Goal: Find specific page/section: Find specific page/section

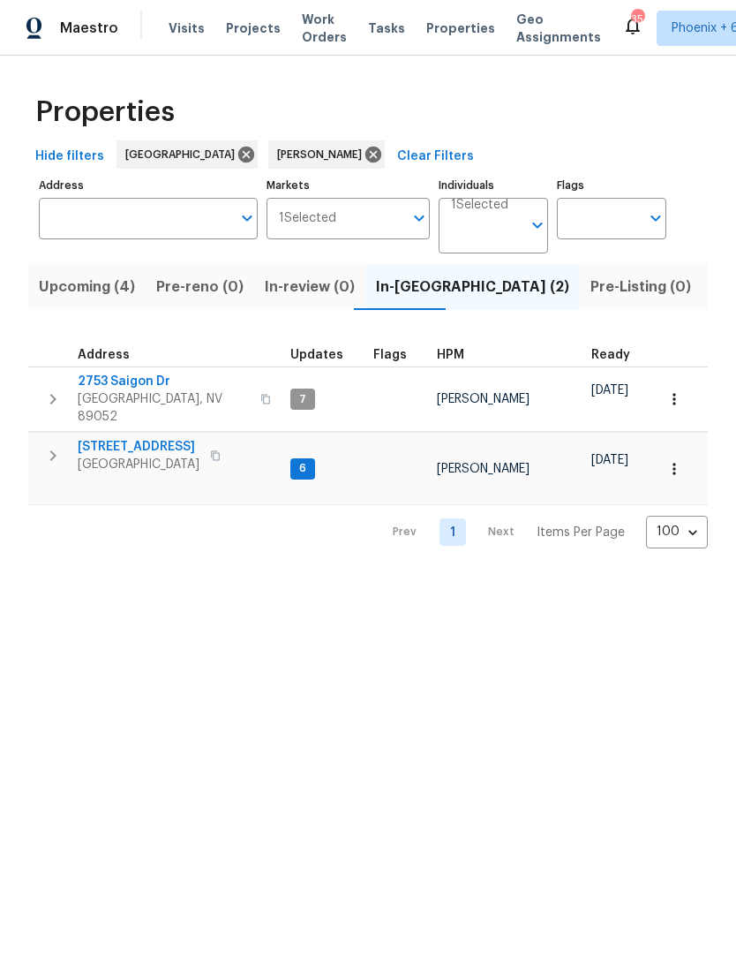
click at [108, 283] on span "Upcoming (4)" at bounding box center [87, 287] width 96 height 25
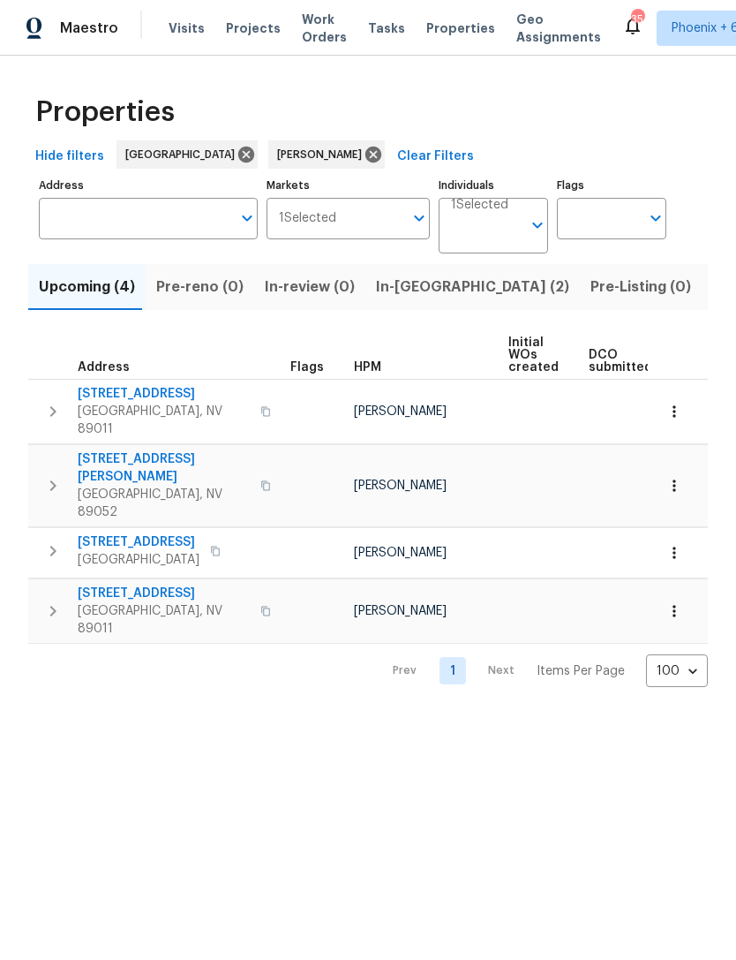
click at [441, 291] on button "In-[GEOGRAPHIC_DATA] (2)" at bounding box center [473, 287] width 215 height 46
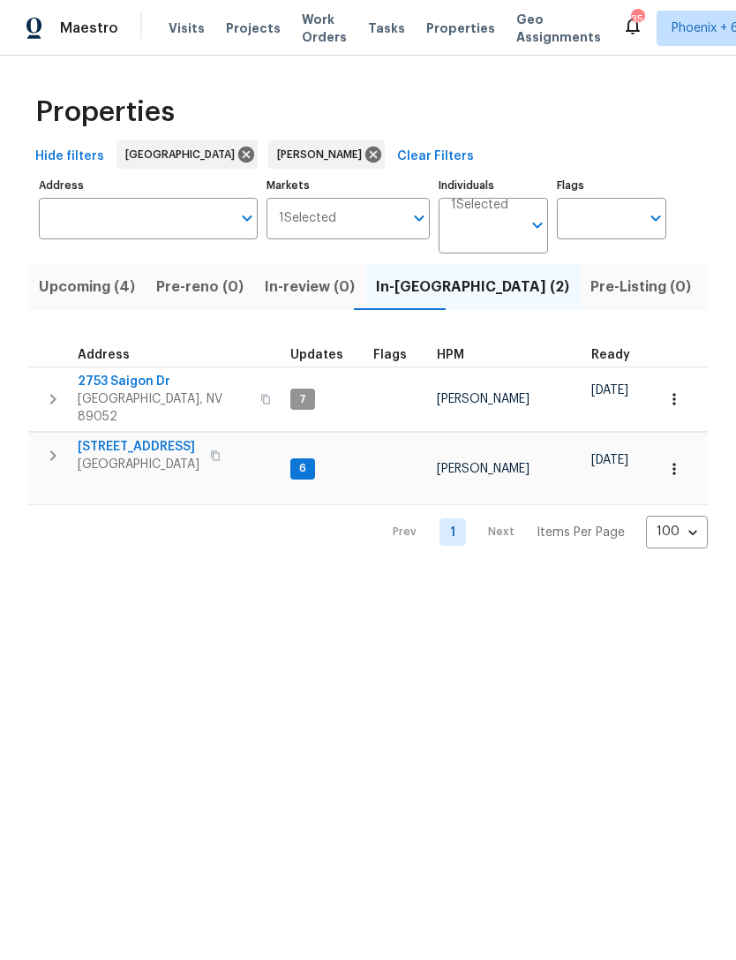
click at [51, 450] on icon "button" at bounding box center [53, 455] width 6 height 11
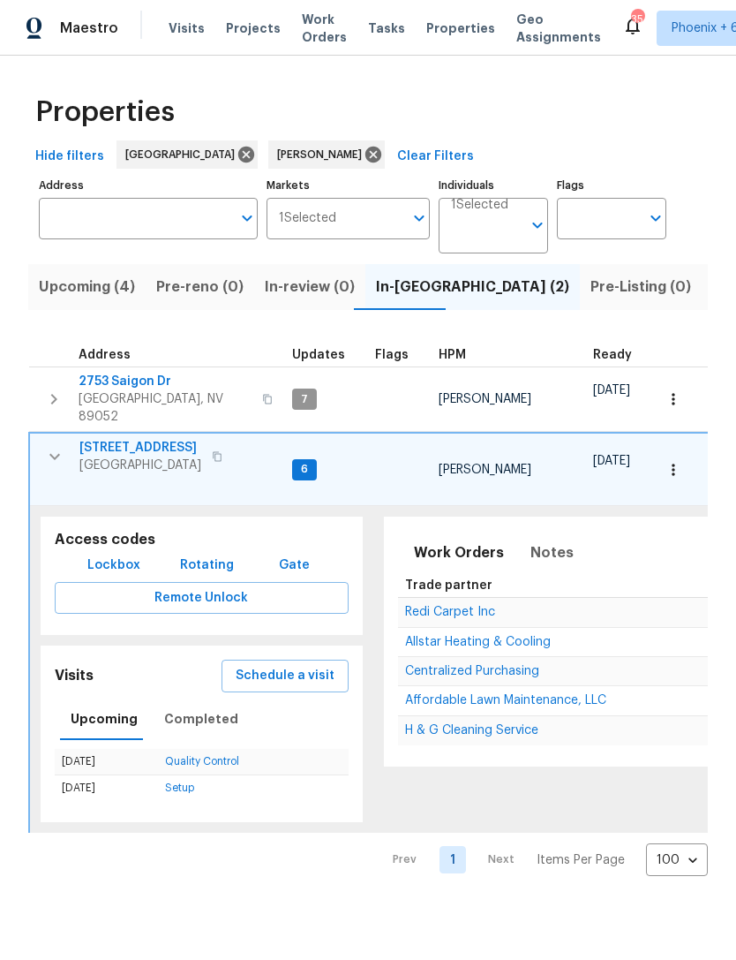
click at [116, 305] on button "Upcoming (4)" at bounding box center [86, 287] width 117 height 46
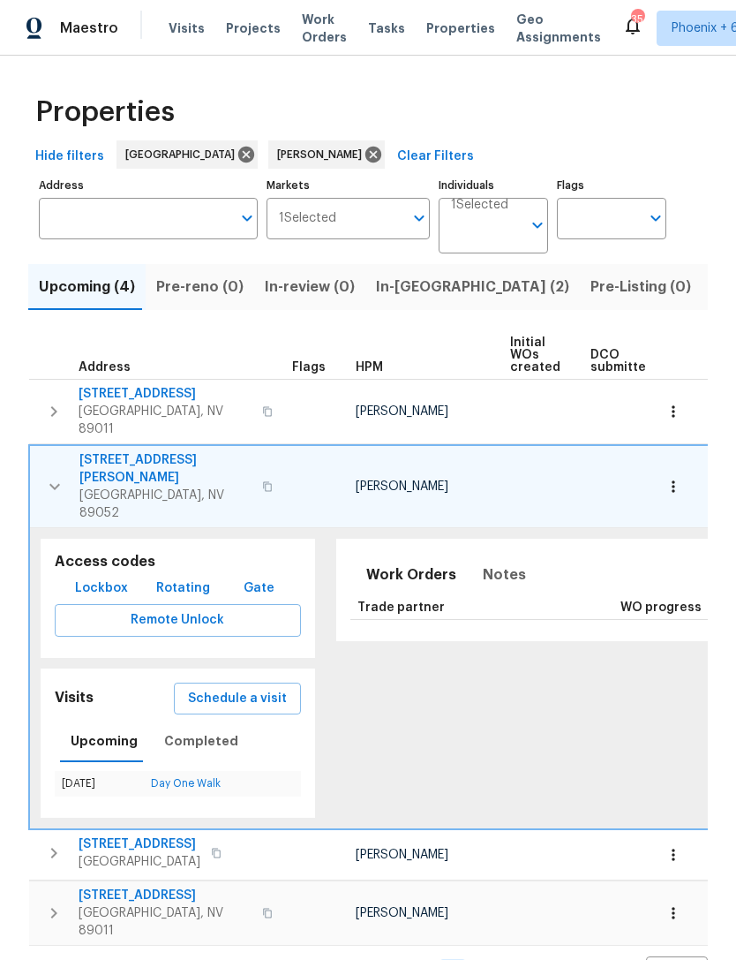
click at [51, 476] on icon "button" at bounding box center [54, 486] width 21 height 21
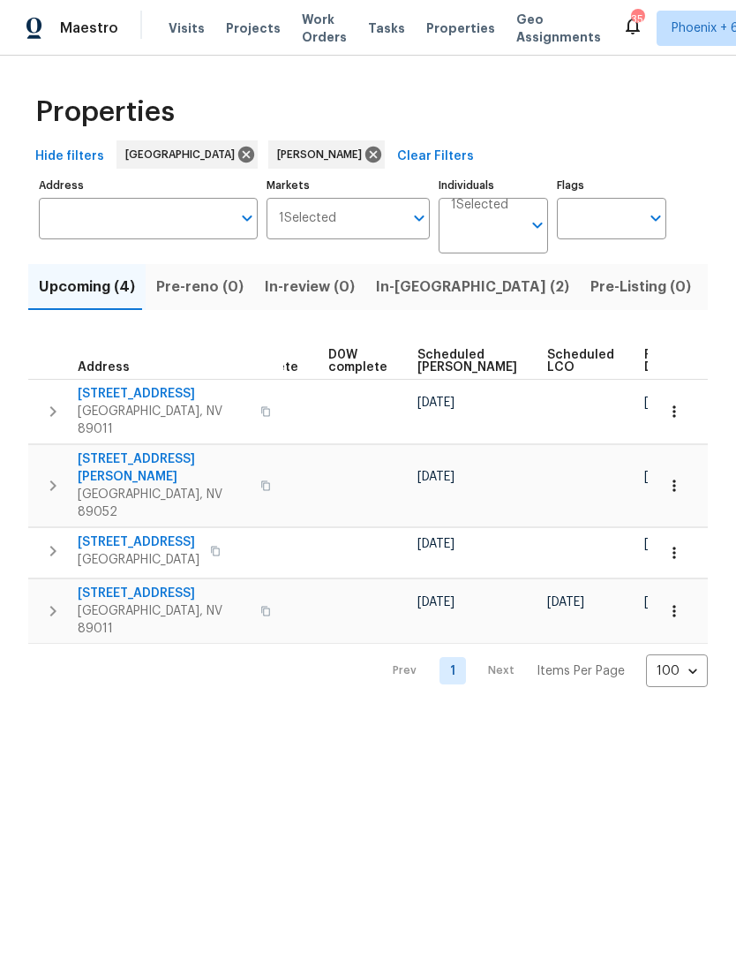
scroll to position [0, 442]
click at [645, 365] on span "Ready Date" at bounding box center [664, 361] width 39 height 25
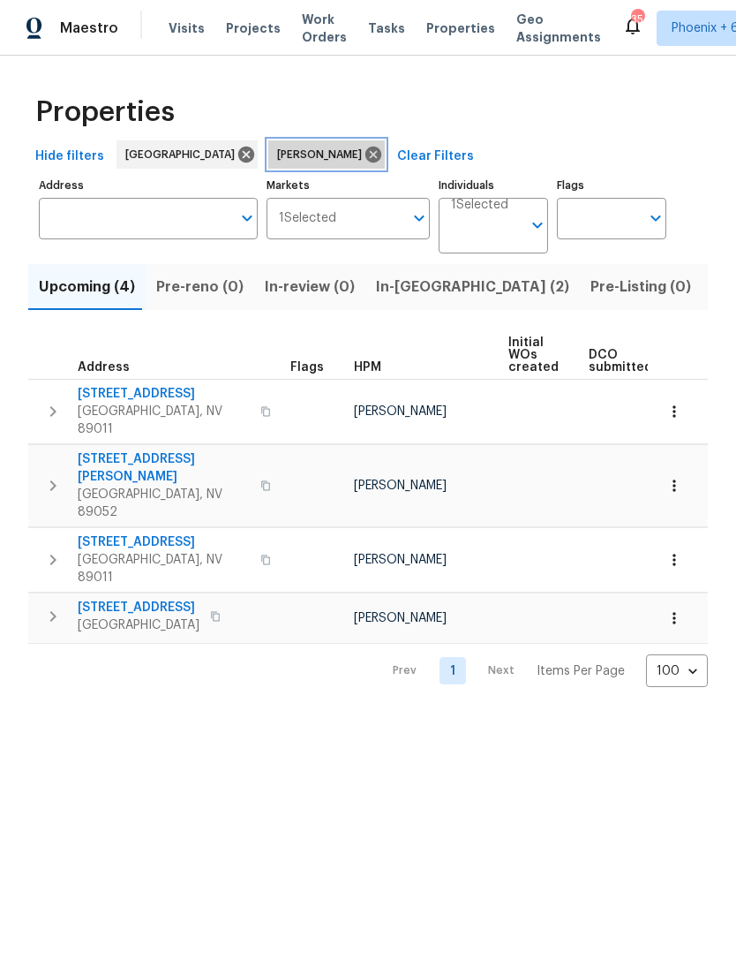
click at [366, 147] on icon at bounding box center [374, 155] width 16 height 16
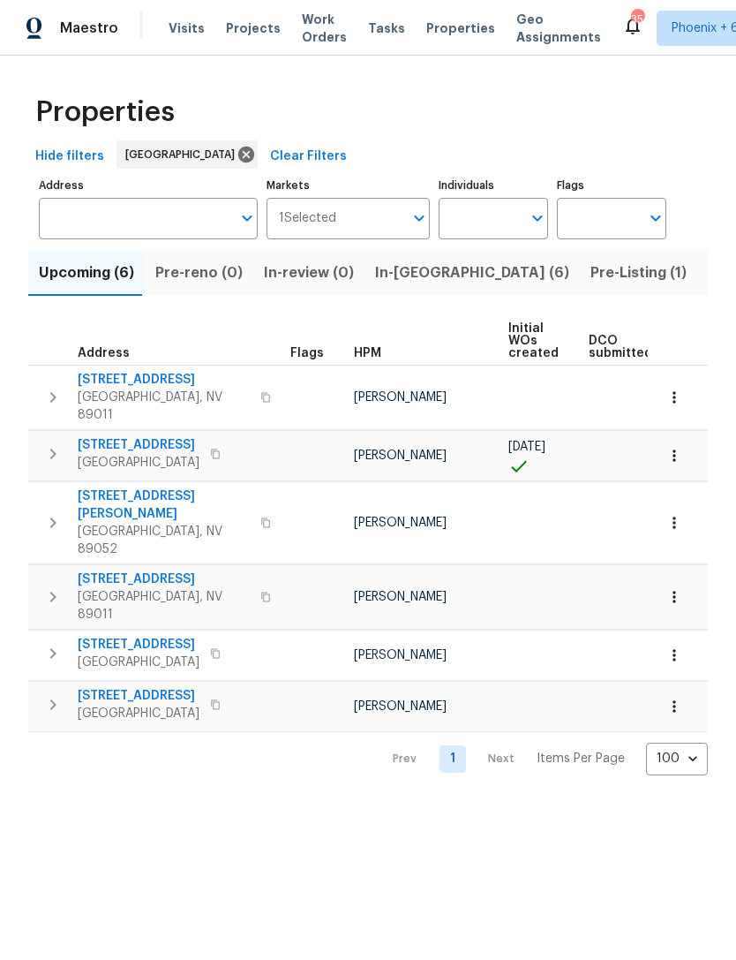
click at [708, 275] on span "Listed (30)" at bounding box center [746, 272] width 77 height 25
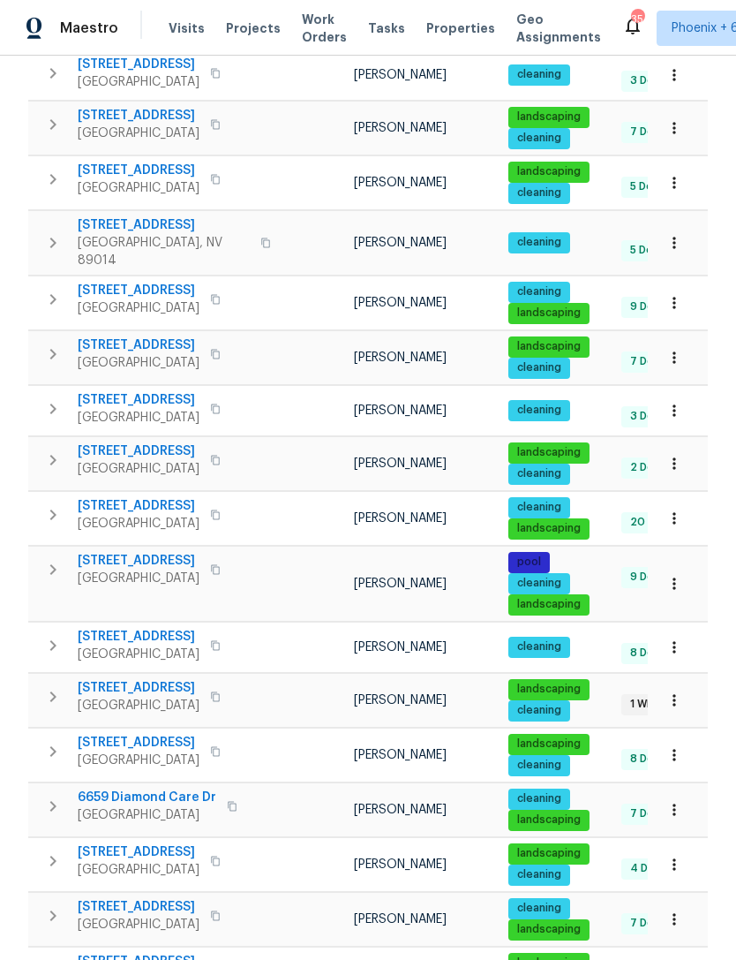
scroll to position [943, 0]
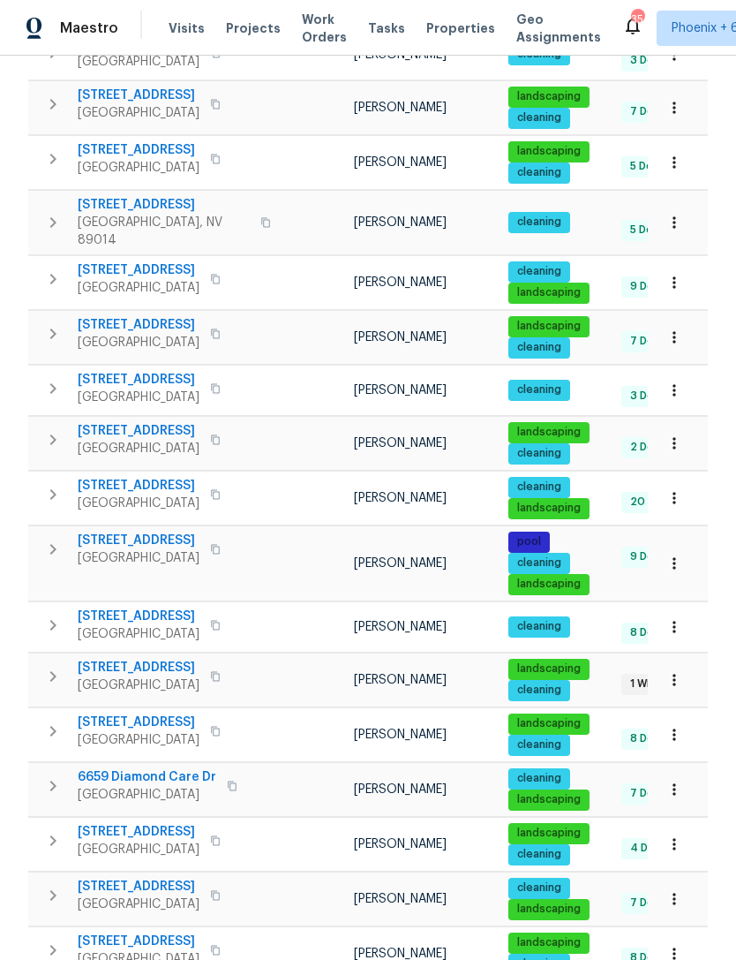
click at [131, 713] on span "2456 Palmridge Dr" at bounding box center [139, 722] width 122 height 18
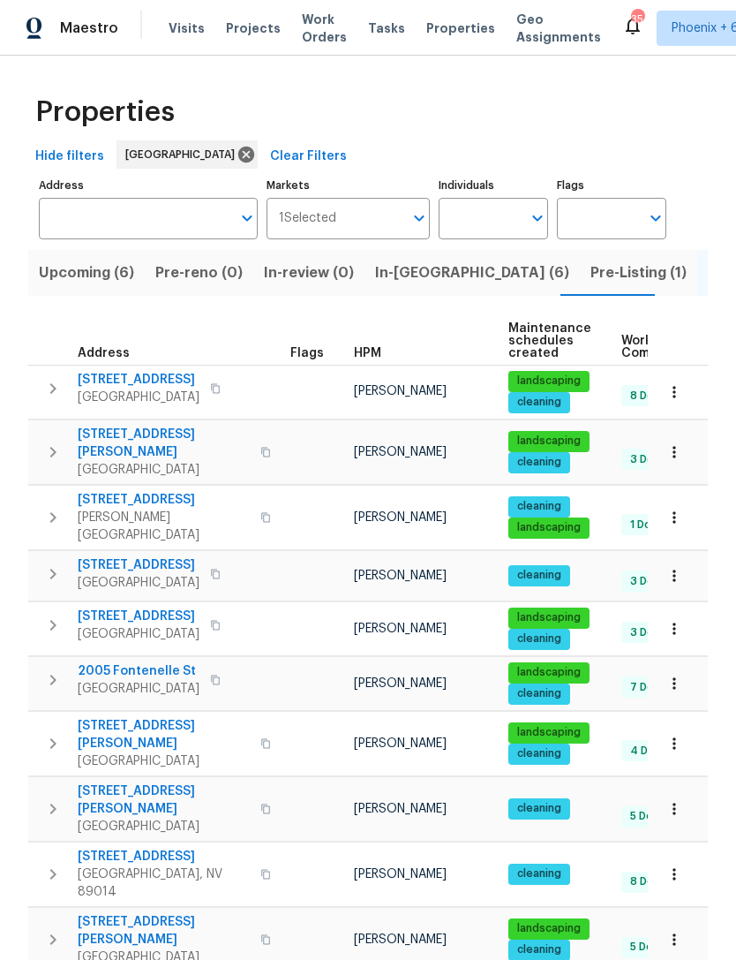
scroll to position [0, 0]
click at [496, 220] on input "Individuals" at bounding box center [480, 218] width 83 height 41
type input "julian"
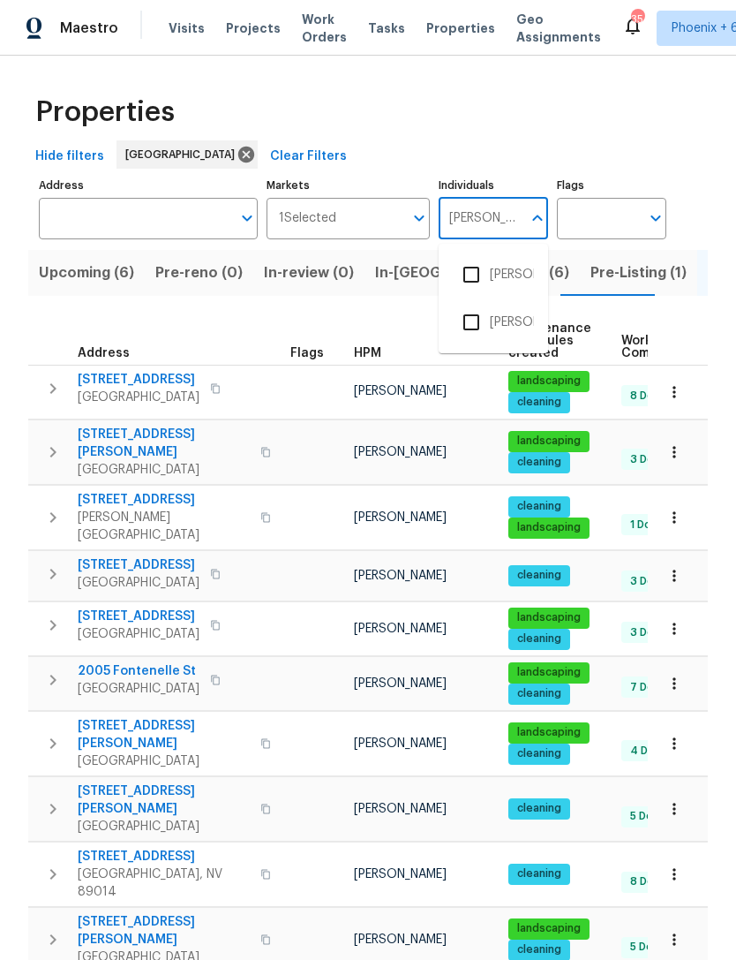
click at [473, 277] on input "checkbox" at bounding box center [471, 274] width 37 height 37
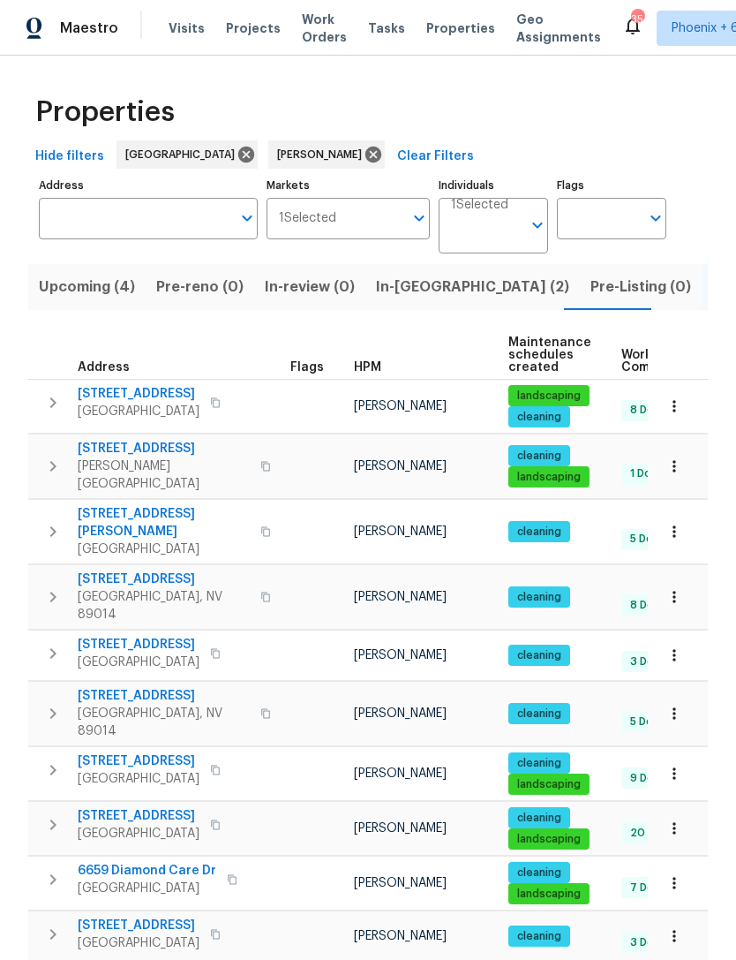
click at [414, 296] on span "In-[GEOGRAPHIC_DATA] (2)" at bounding box center [472, 287] width 193 height 25
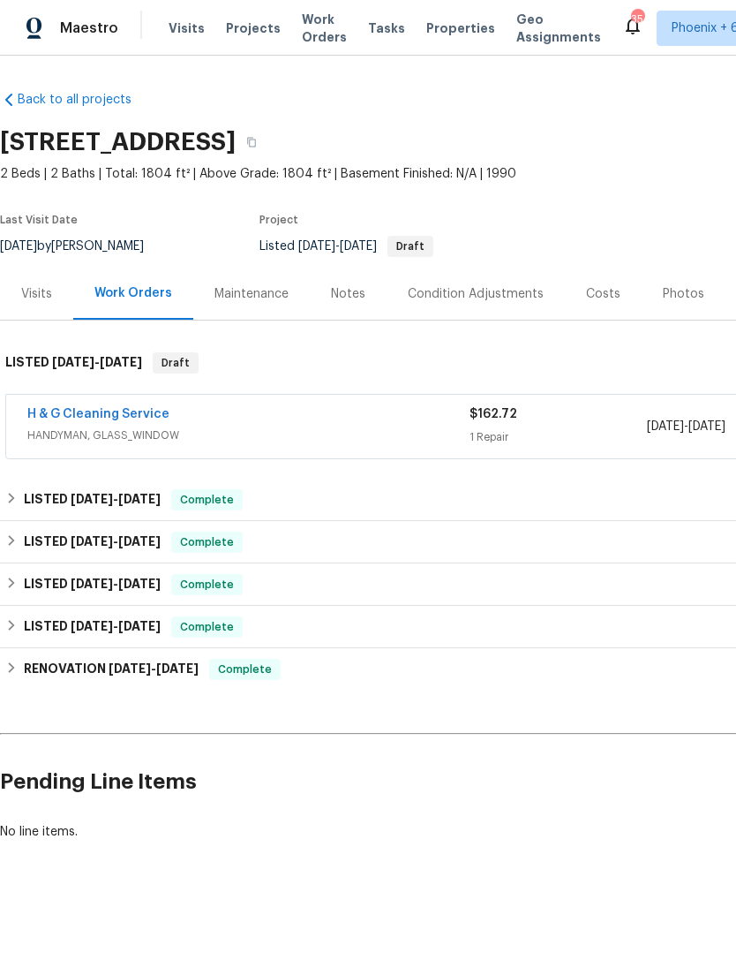
click at [124, 417] on link "H & G Cleaning Service" at bounding box center [98, 414] width 142 height 12
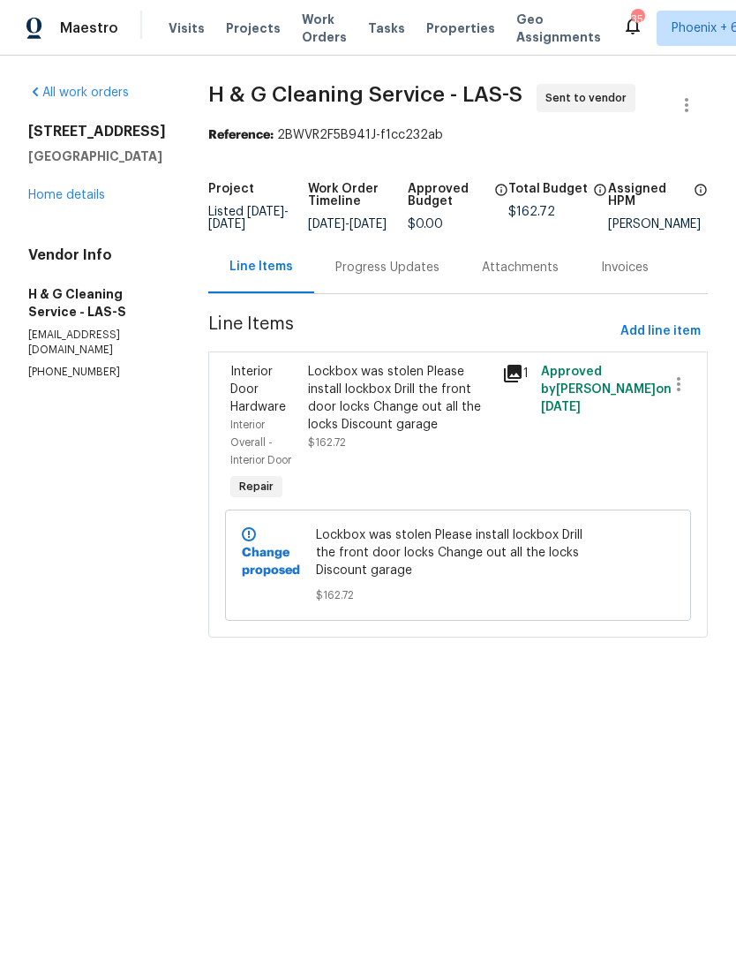
click at [469, 432] on div "Lockbox was stolen Please install lockbox Drill the front door locks Change out…" at bounding box center [400, 398] width 184 height 71
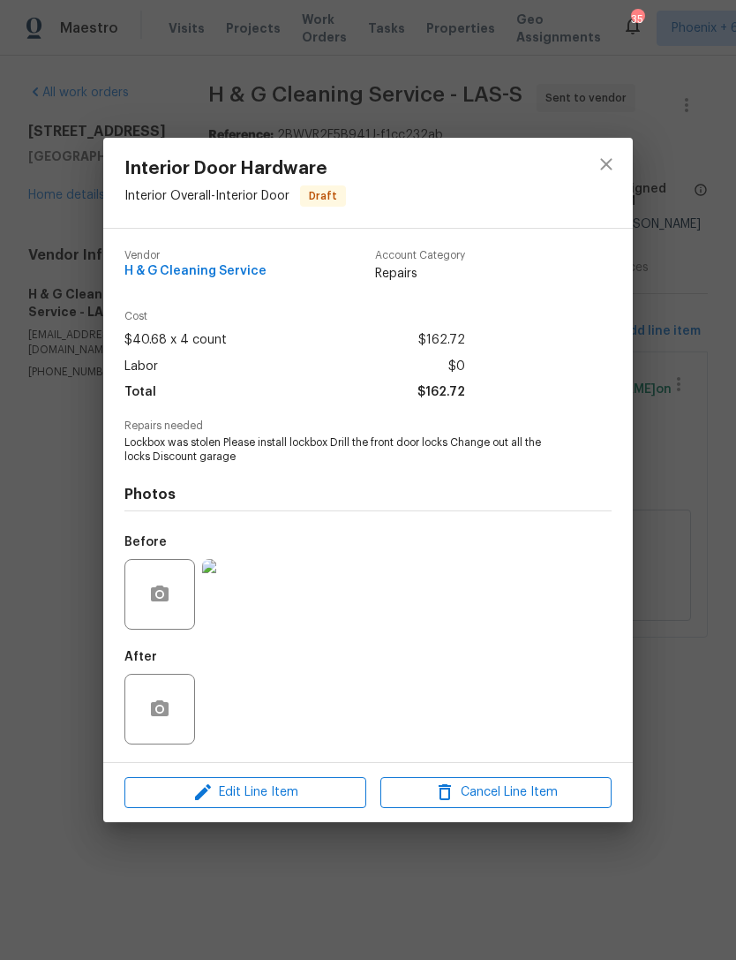
click at [228, 601] on img at bounding box center [237, 594] width 71 height 71
